Goal: Entertainment & Leisure: Consume media (video, audio)

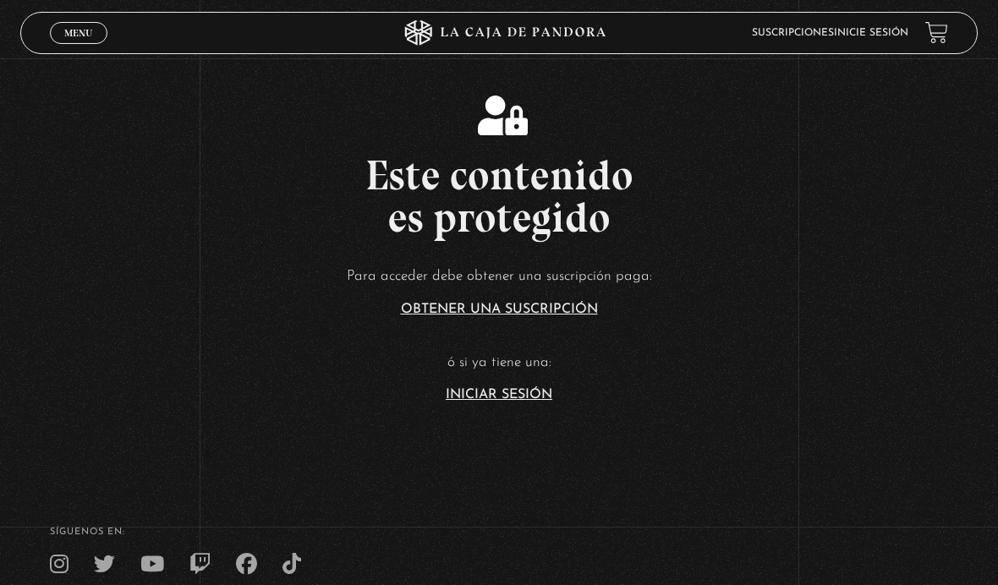
scroll to position [1, 0]
click at [863, 31] on link "Inicie sesión" at bounding box center [871, 33] width 74 height 10
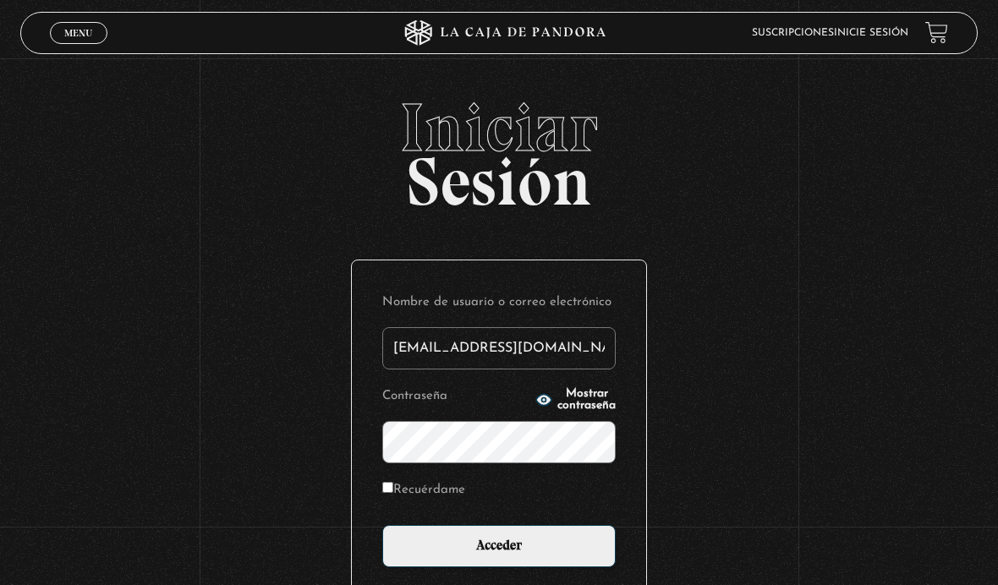
type input "maufch@hotmail.com"
click at [499, 556] on input "Acceder" at bounding box center [498, 546] width 233 height 42
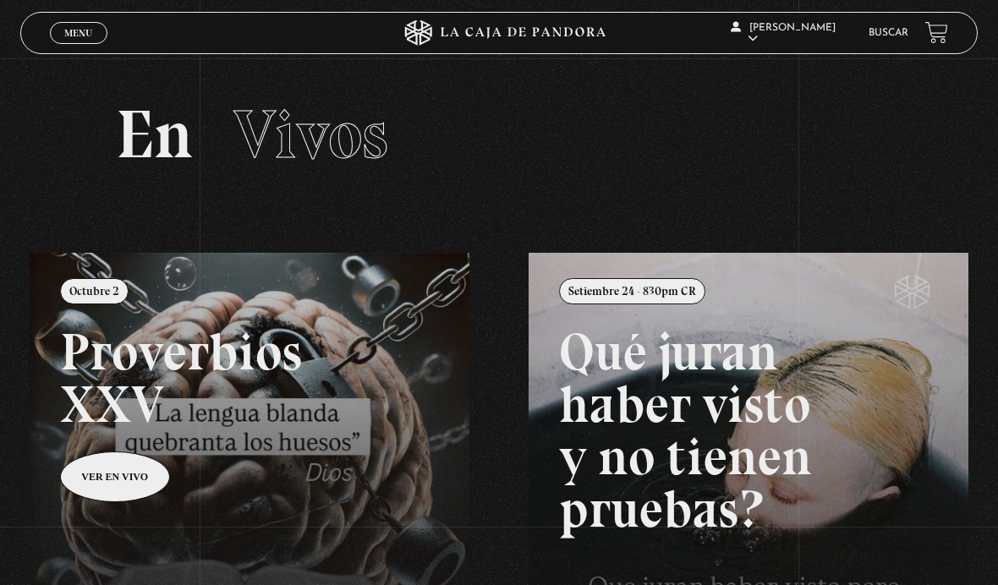
click at [276, 405] on link at bounding box center [529, 545] width 998 height 585
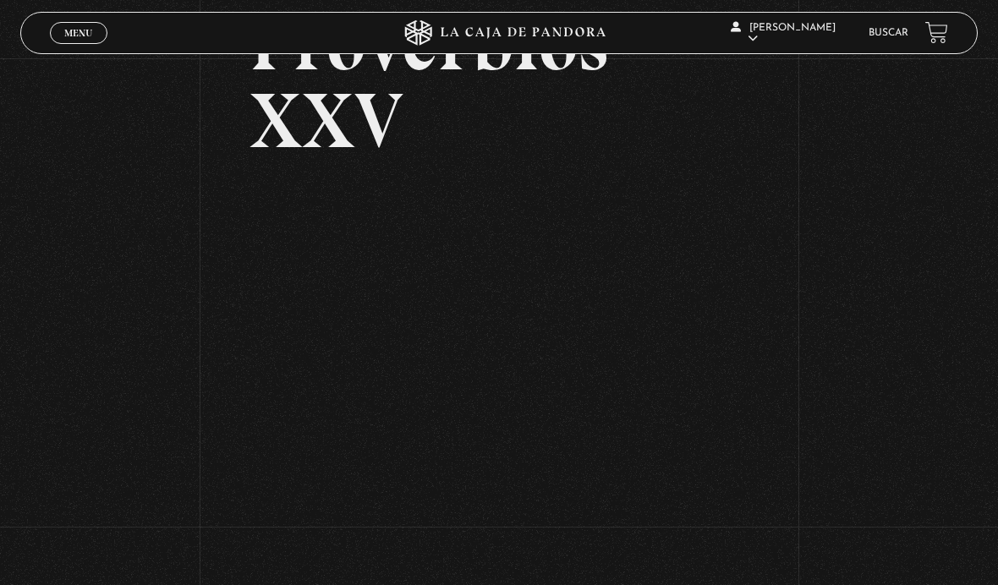
scroll to position [152, 0]
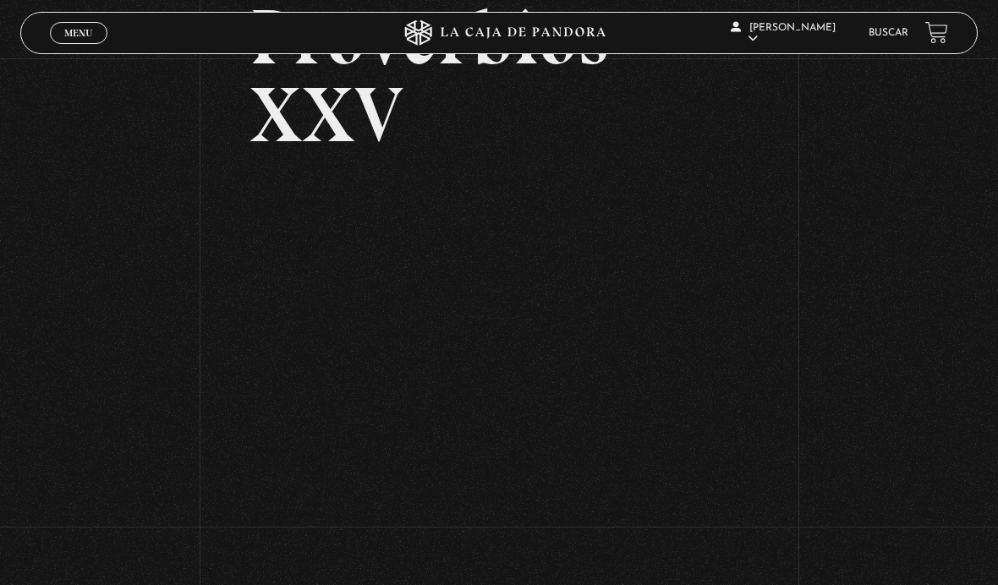
click at [593, 134] on h2 "Proverbios XXV" at bounding box center [498, 76] width 498 height 156
click at [883, 502] on div "Volver Octubre 2 Proverbios XXV" at bounding box center [499, 225] width 998 height 639
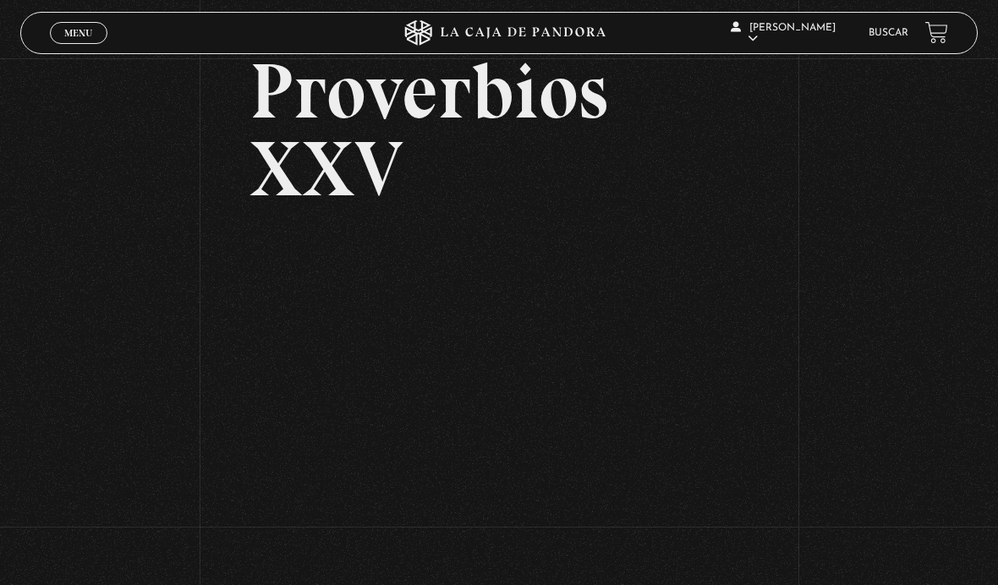
scroll to position [0, 0]
